Goal: Task Accomplishment & Management: Use online tool/utility

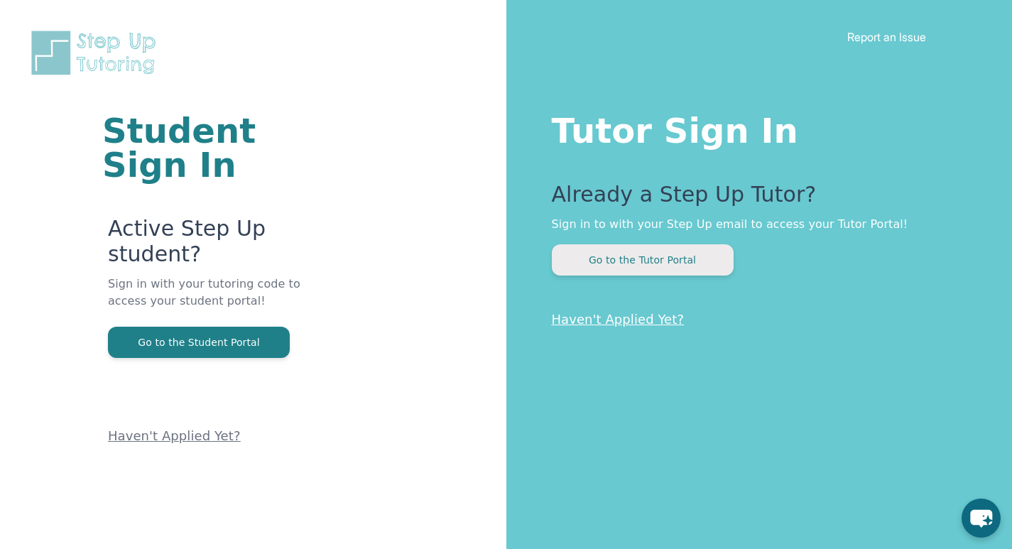
click at [608, 263] on button "Go to the Tutor Portal" at bounding box center [643, 259] width 182 height 31
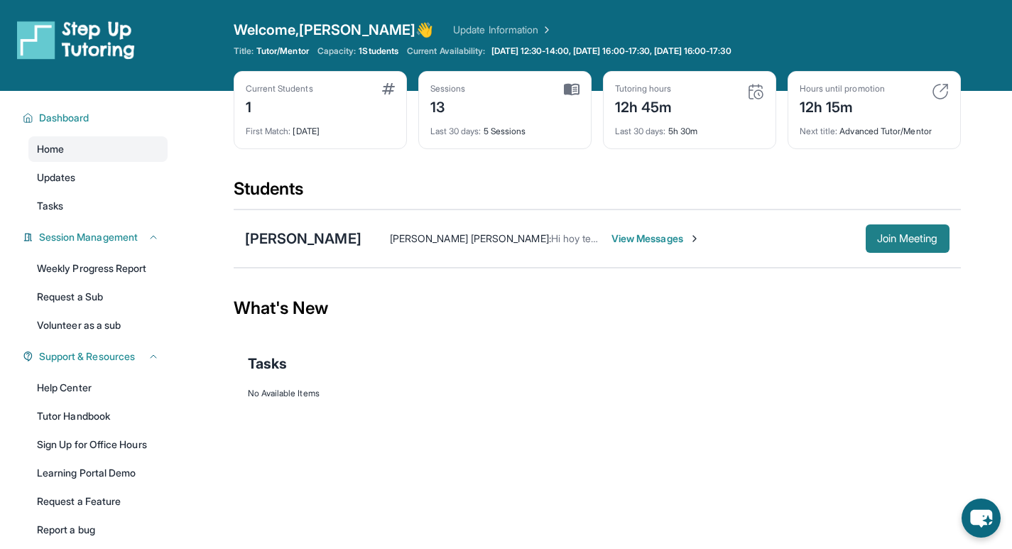
click at [868, 244] on button "Join Meeting" at bounding box center [908, 239] width 84 height 28
